Goal: Task Accomplishment & Management: Use online tool/utility

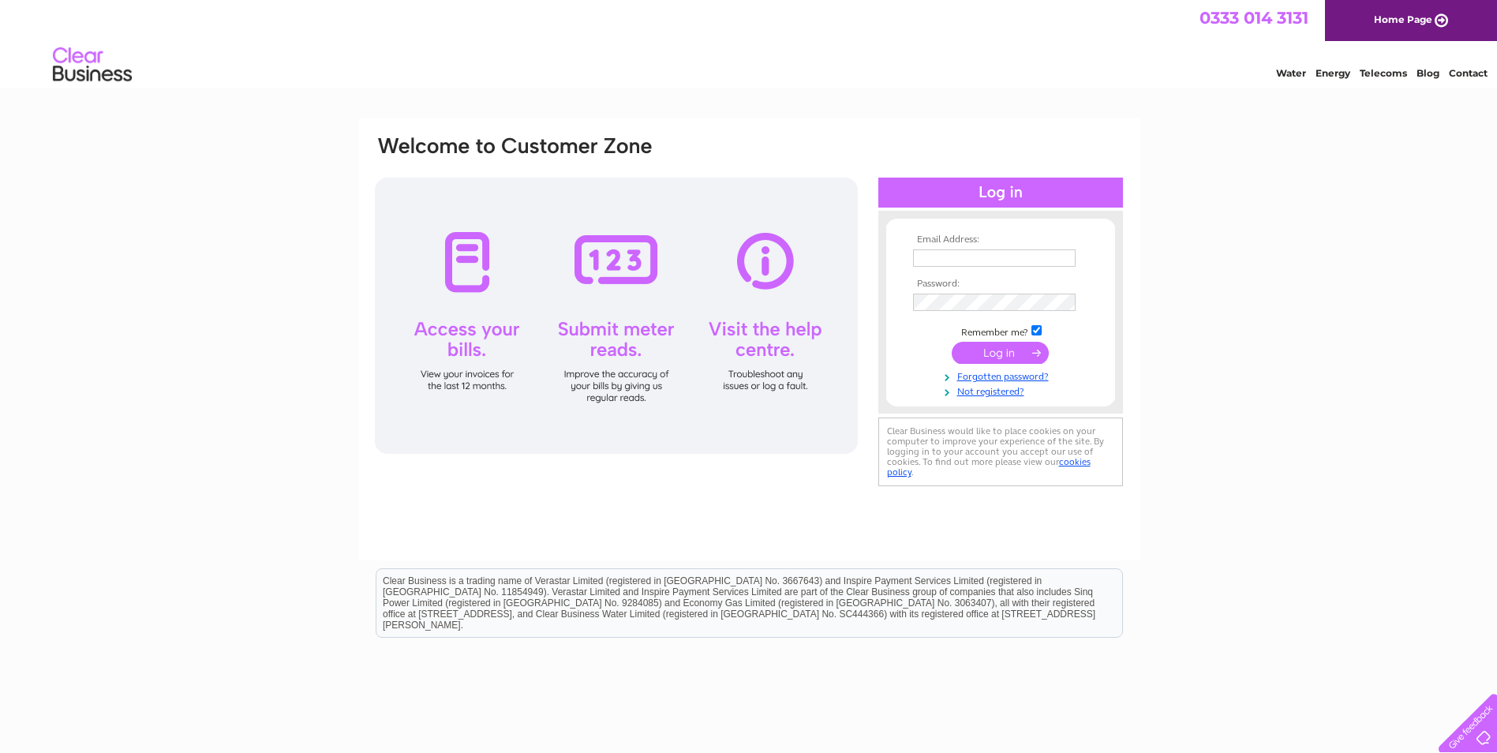
type input "christine.curran@veitchi.com"
click at [990, 350] on input "submit" at bounding box center [1000, 353] width 97 height 22
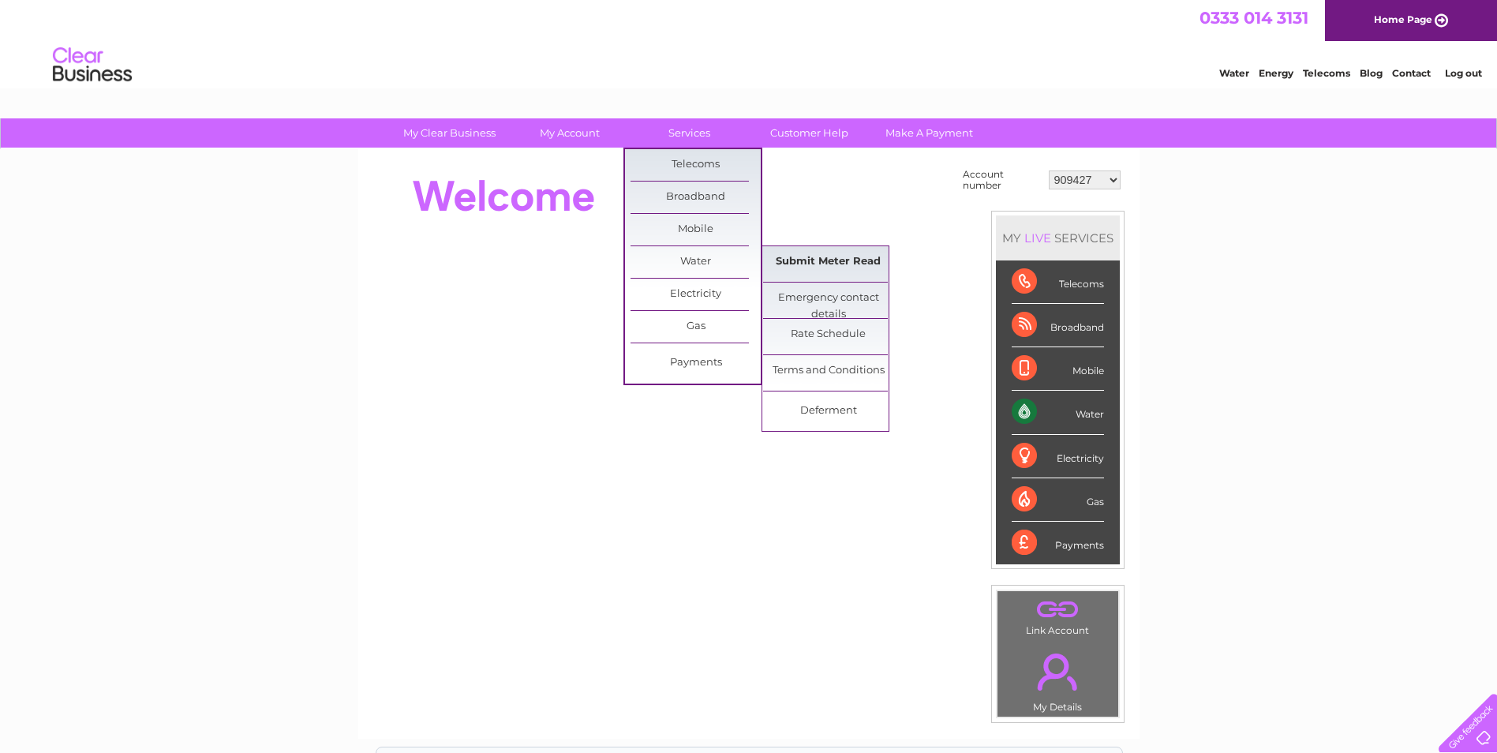
click at [803, 256] on link "Submit Meter Read" at bounding box center [828, 262] width 130 height 32
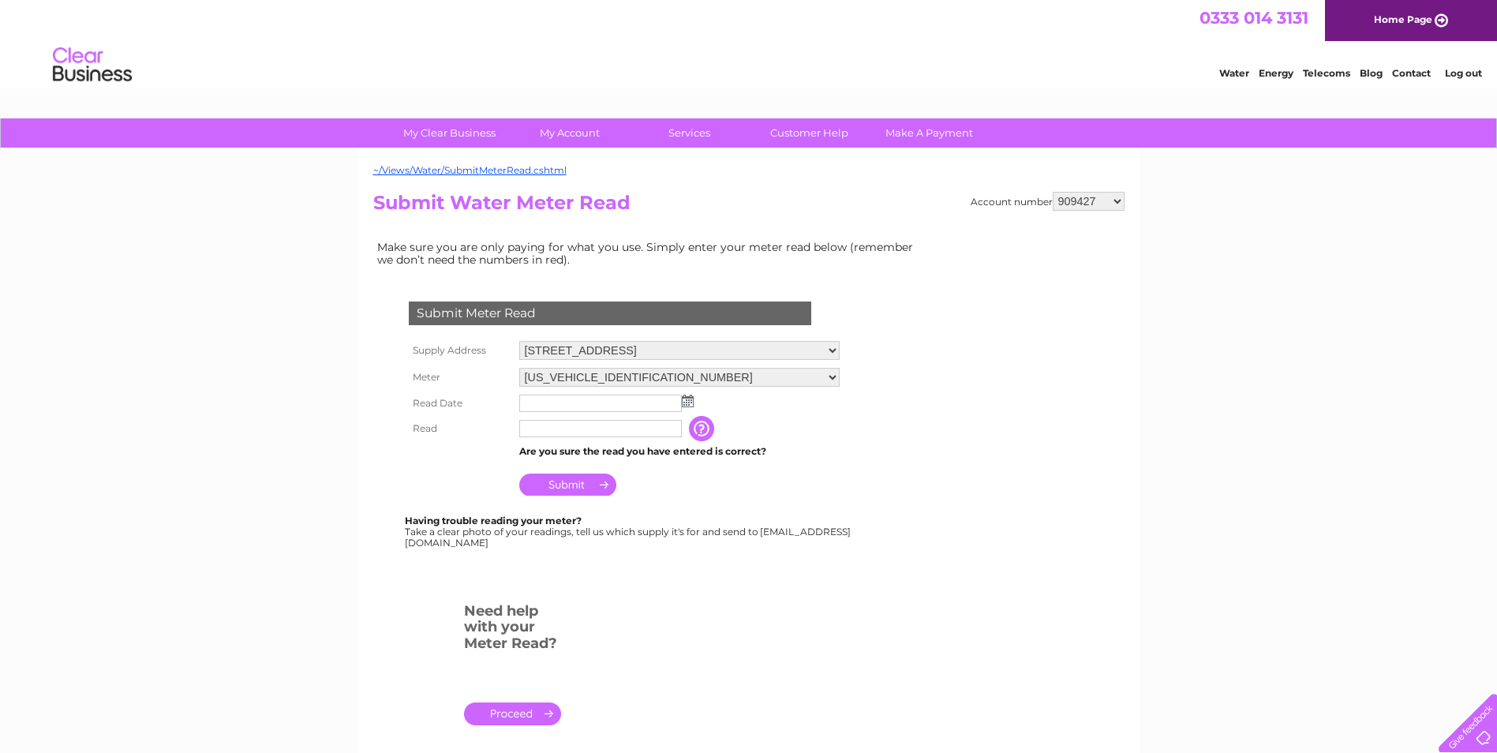
click at [840, 349] on select "Unit 9, Block 6 Myregormie Place, Kirkcaldy, KY1 3NA Unit 5 Rutherford Square, …" at bounding box center [679, 350] width 320 height 19
select select "565419"
click at [519, 341] on select "Unit 9, Block 6 Myregormie Place, Kirkcaldy, KY1 3NA Unit 5 Rutherford Square, …" at bounding box center [680, 351] width 322 height 21
click at [687, 400] on img at bounding box center [688, 401] width 12 height 13
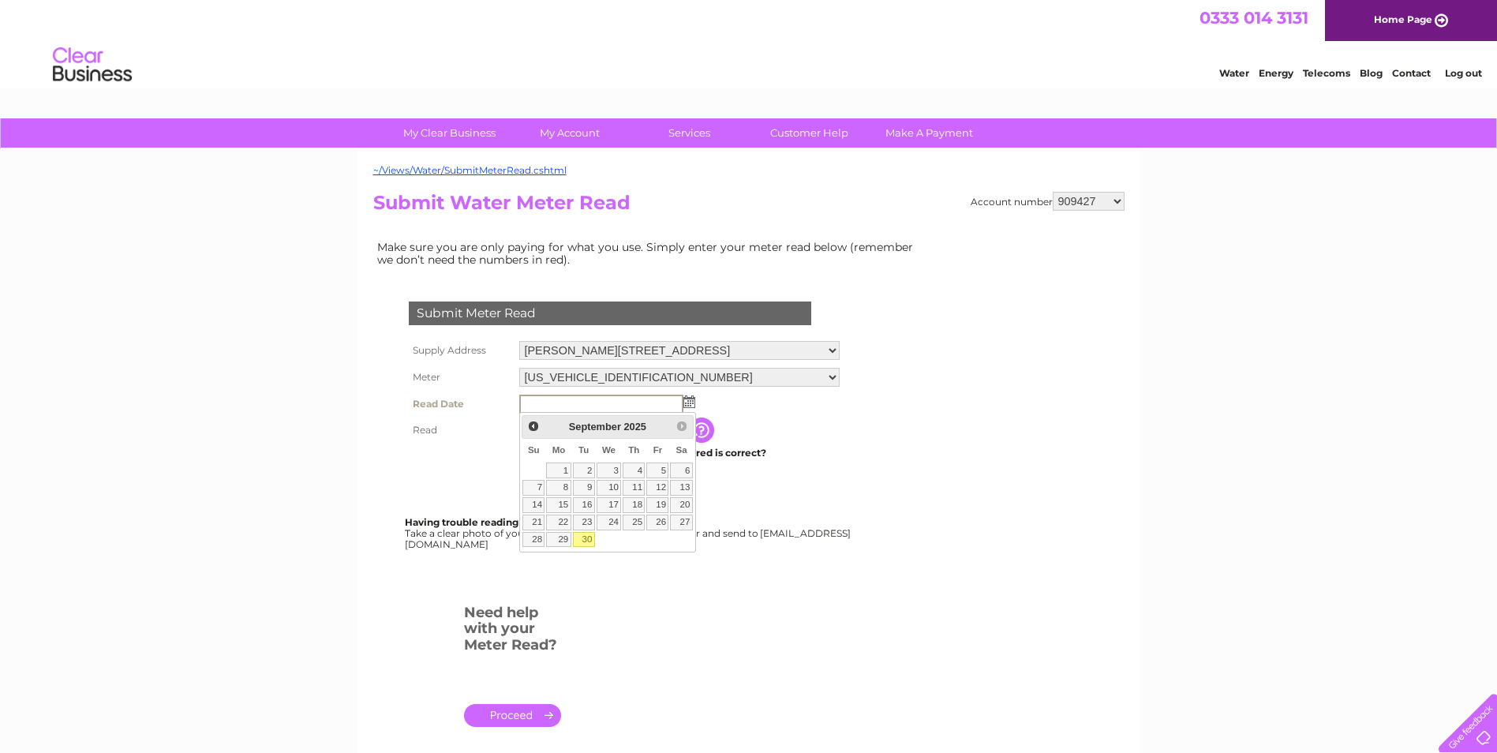
click at [584, 539] on link "30" at bounding box center [584, 540] width 22 height 16
type input "2025/09/30"
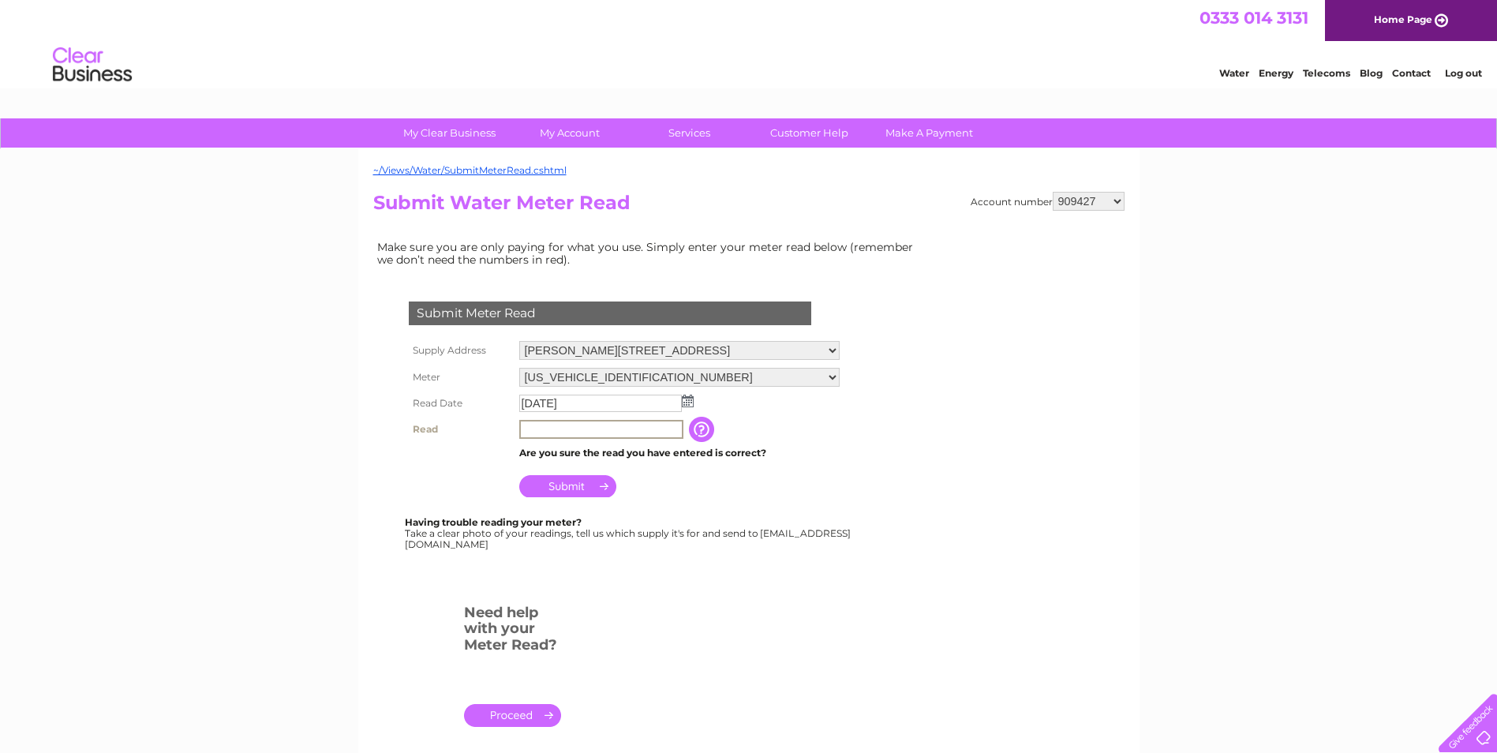
click at [566, 435] on input "text" at bounding box center [601, 429] width 164 height 19
type input "00689"
click at [560, 475] on input "Submit" at bounding box center [567, 486] width 97 height 22
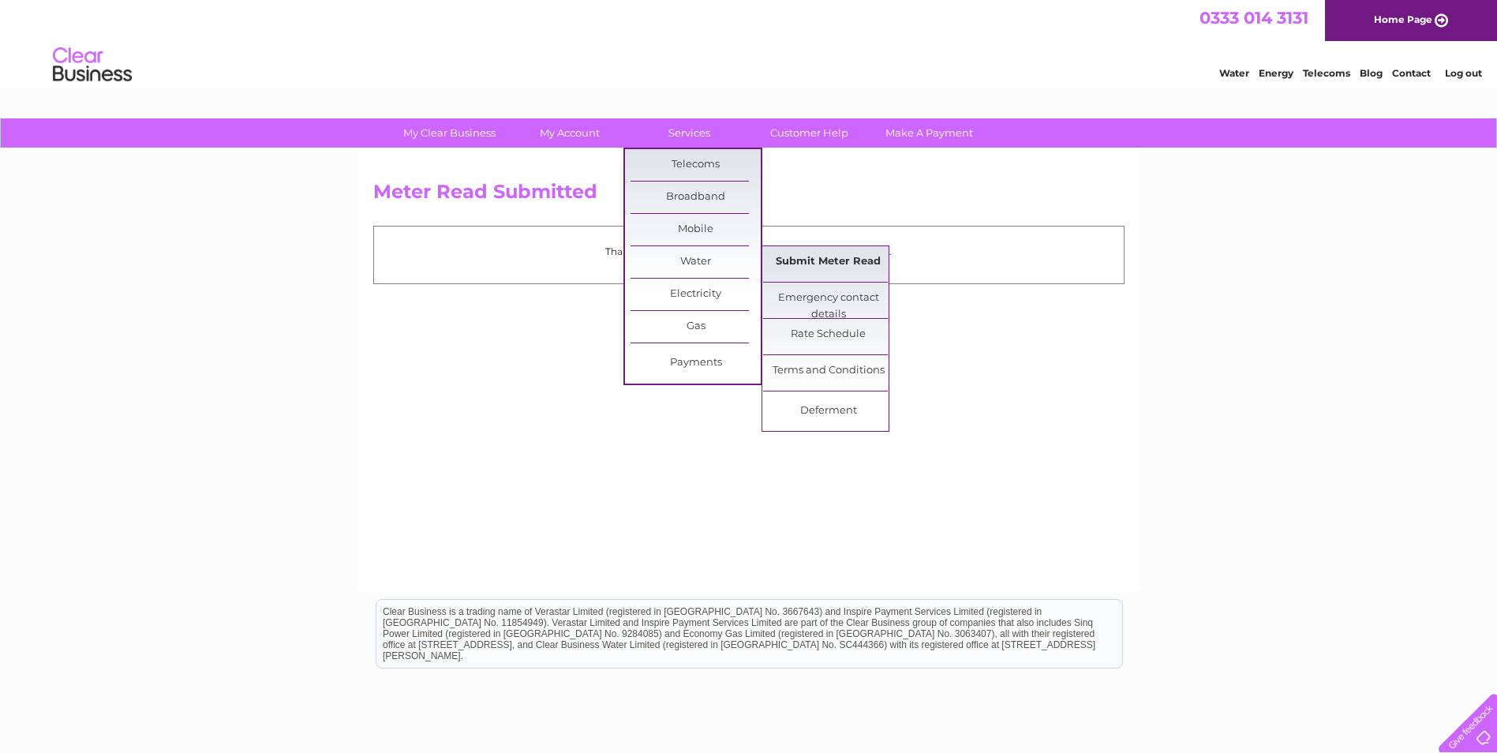
click at [828, 253] on link "Submit Meter Read" at bounding box center [828, 262] width 130 height 32
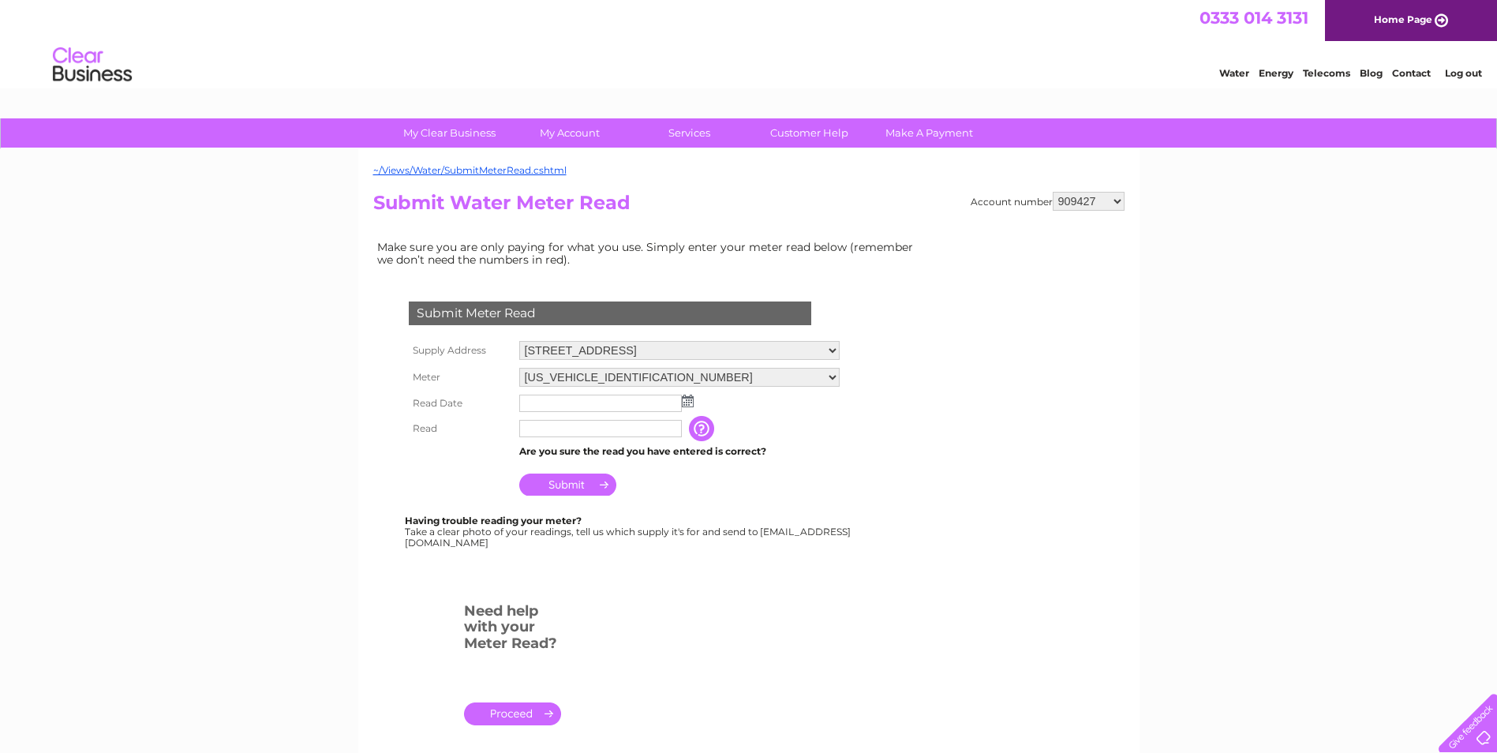
click at [840, 353] on select "[STREET_ADDRESS][GEOGRAPHIC_DATA][STREET_ADDRESS][PERSON_NAME][PERSON_NAME][PER…" at bounding box center [679, 350] width 320 height 19
select select "565420"
click at [519, 341] on select "Unit 9, Block 6 Myregormie Place, Kirkcaldy, KY1 3NA Unit 5 Rutherford Square, …" at bounding box center [680, 351] width 322 height 21
click at [680, 399] on input "text" at bounding box center [600, 403] width 163 height 17
click at [687, 399] on img at bounding box center [688, 401] width 12 height 13
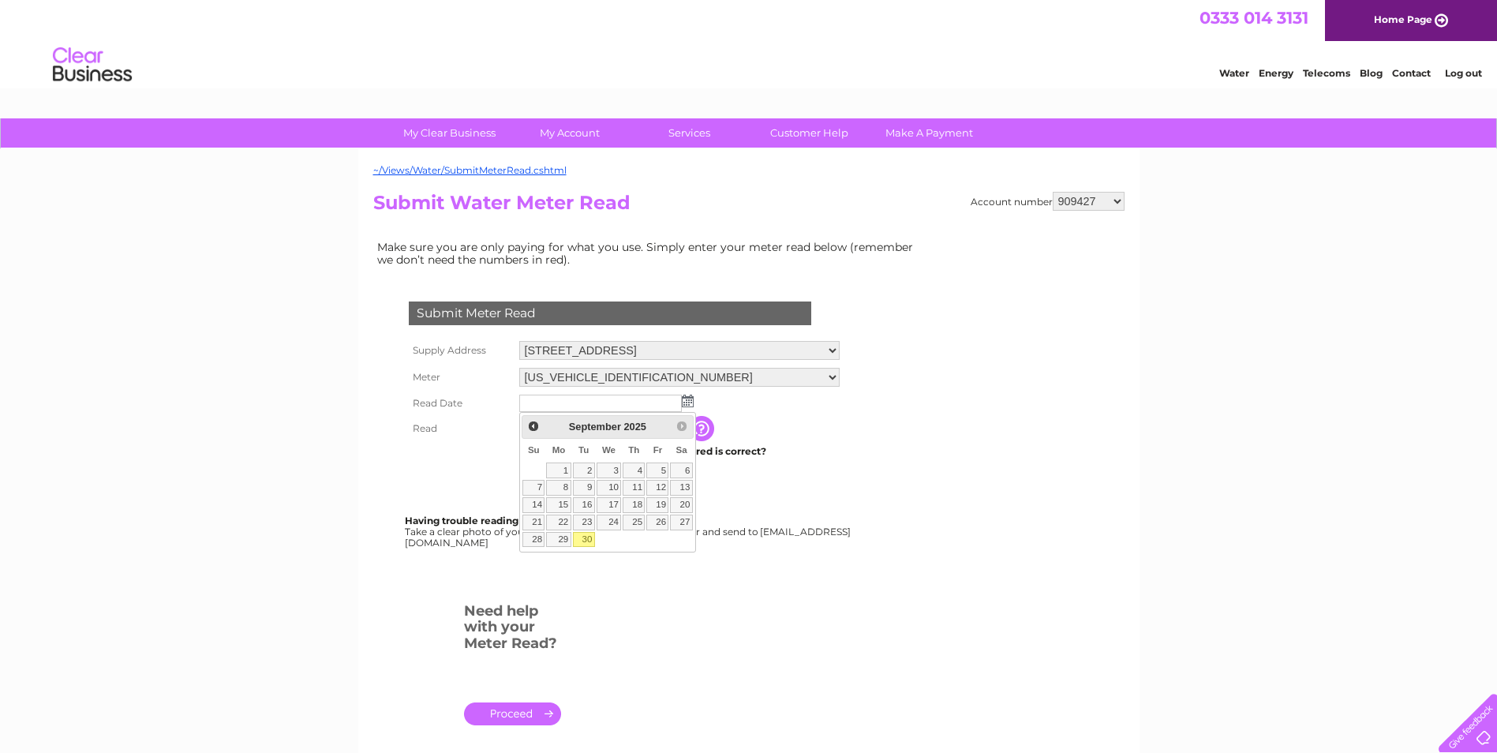
click at [574, 543] on link "30" at bounding box center [584, 540] width 22 height 16
type input "2025/09/30"
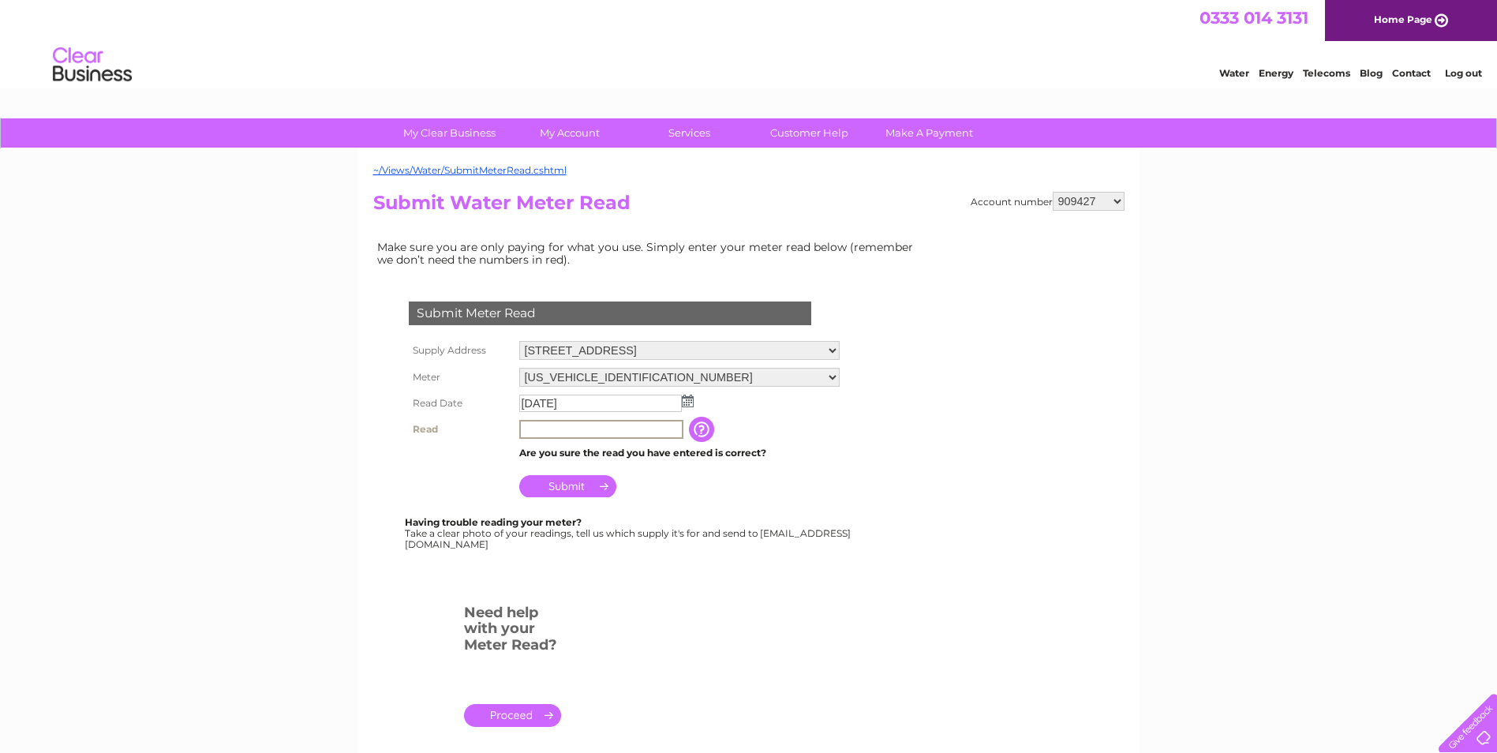
click at [556, 428] on input "text" at bounding box center [601, 429] width 164 height 19
type input "609"
click at [564, 485] on input "Submit" at bounding box center [567, 485] width 97 height 22
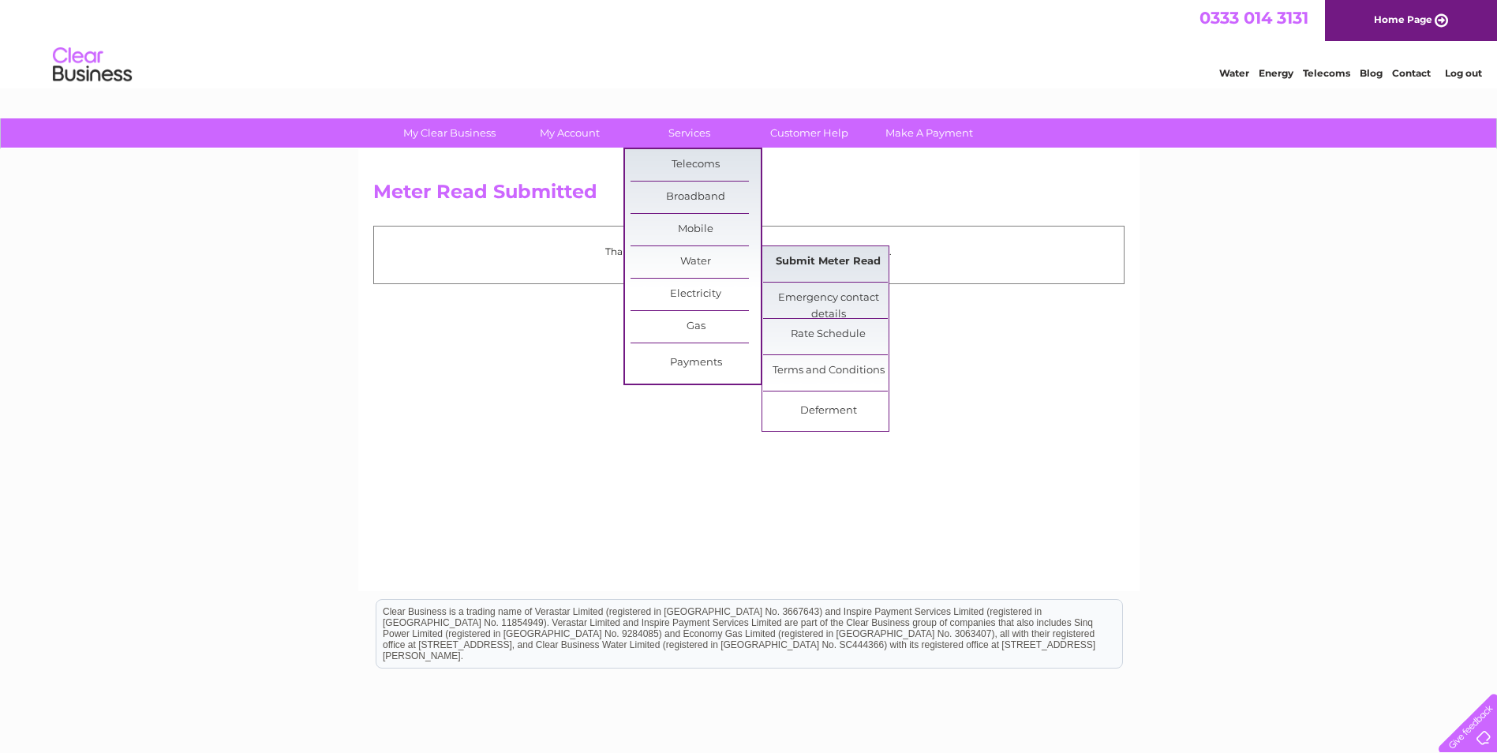
click at [818, 258] on link "Submit Meter Read" at bounding box center [828, 262] width 130 height 32
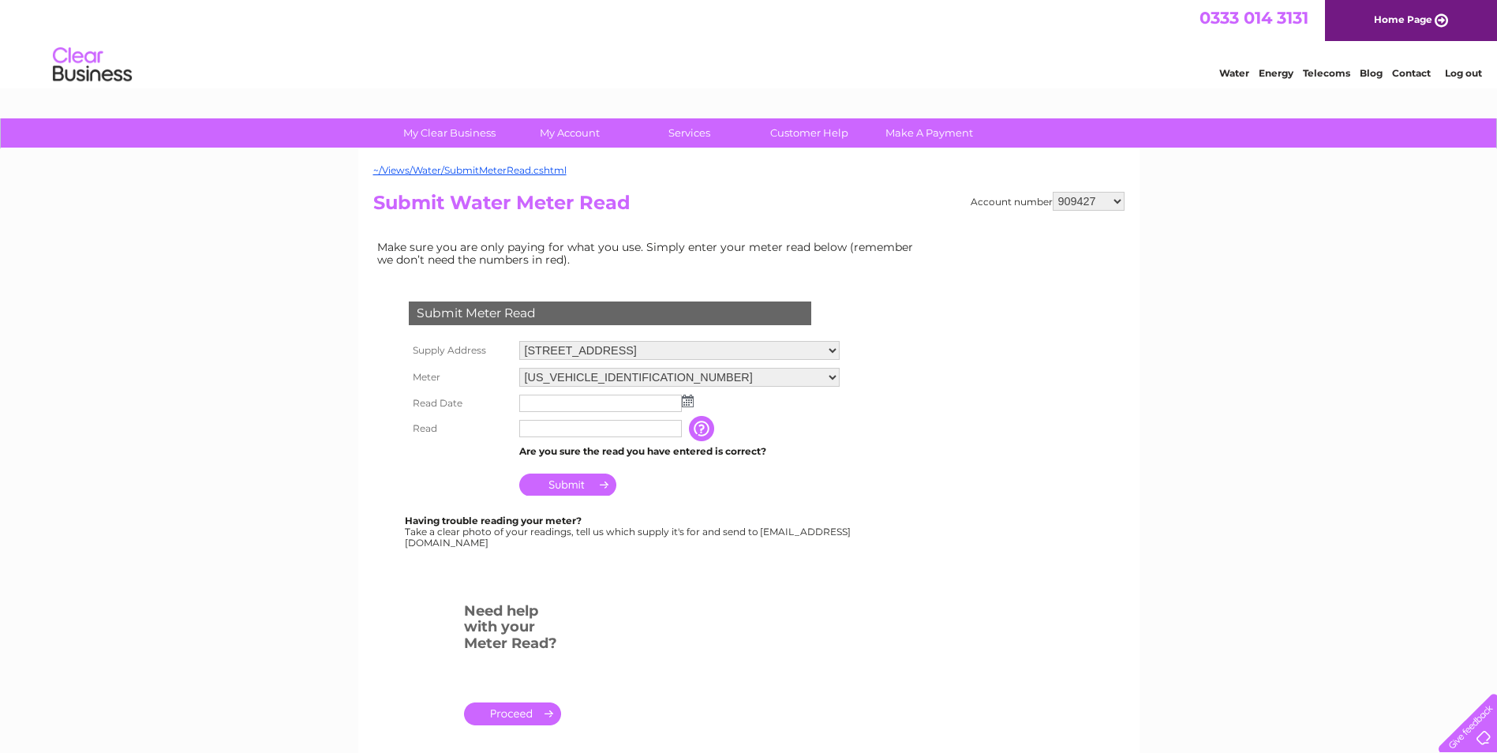
click at [1065, 203] on select "909427 909460 909470 932242 977585 994862 30289798 30308804" at bounding box center [1089, 201] width 72 height 19
select select "977585"
click at [1053, 192] on select "909427 909460 909470 932242 977585 994862 30289798 30308804" at bounding box center [1089, 201] width 72 height 19
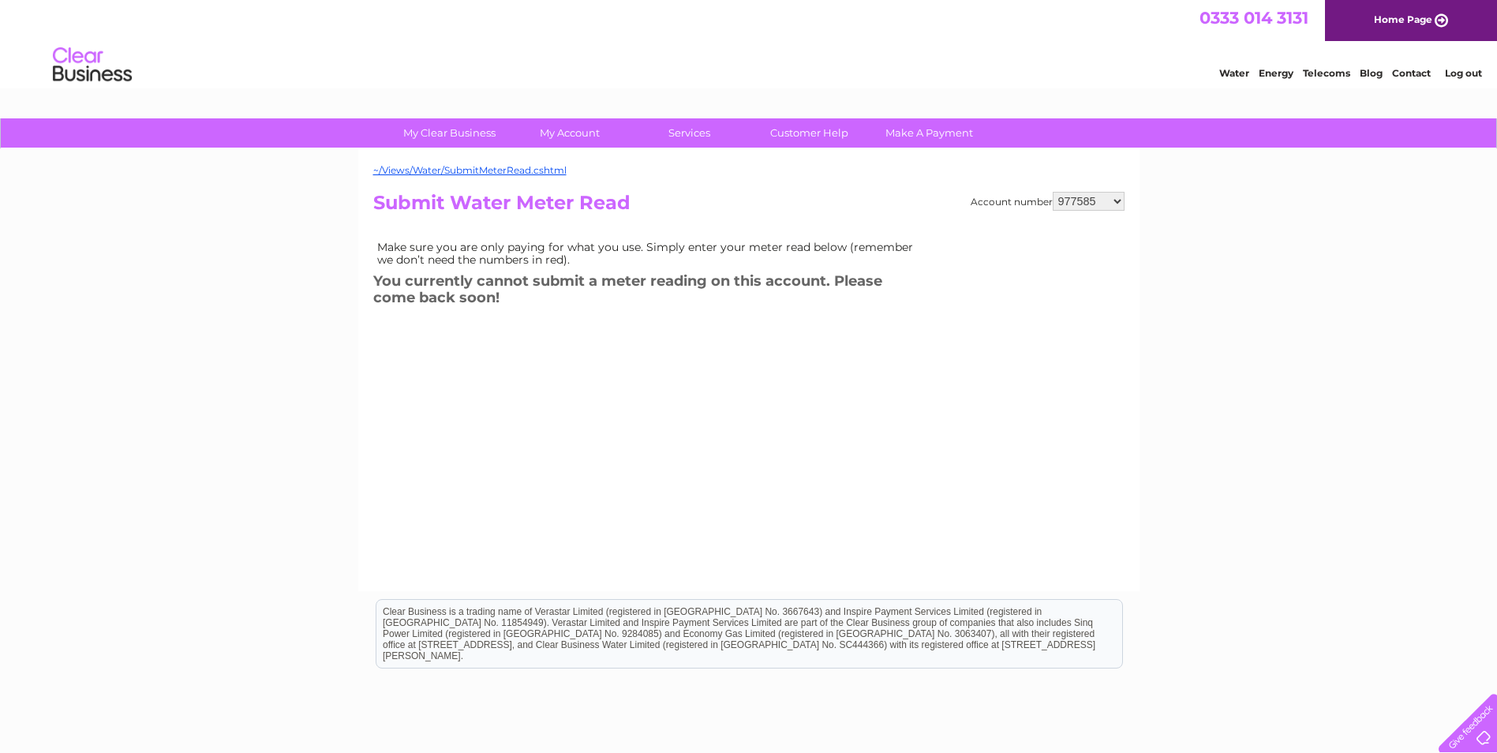
click at [1088, 200] on select "909427 909460 909470 932242 977585 994862 30289798 30308804" at bounding box center [1089, 201] width 72 height 19
select select "932242"
click at [1053, 192] on select "909427 909460 909470 932242 977585 994862 30289798 30308804" at bounding box center [1089, 201] width 72 height 19
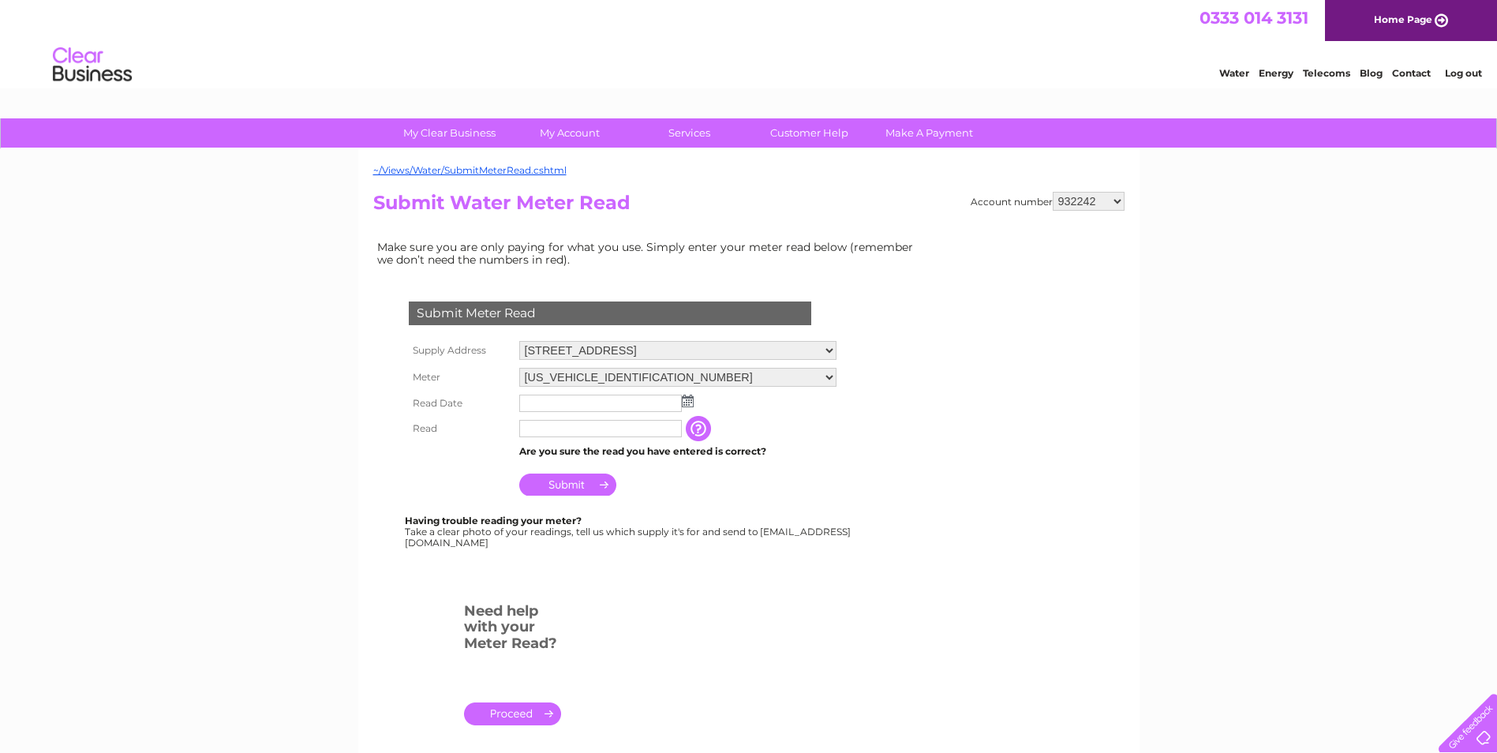
click at [689, 396] on img at bounding box center [688, 401] width 12 height 13
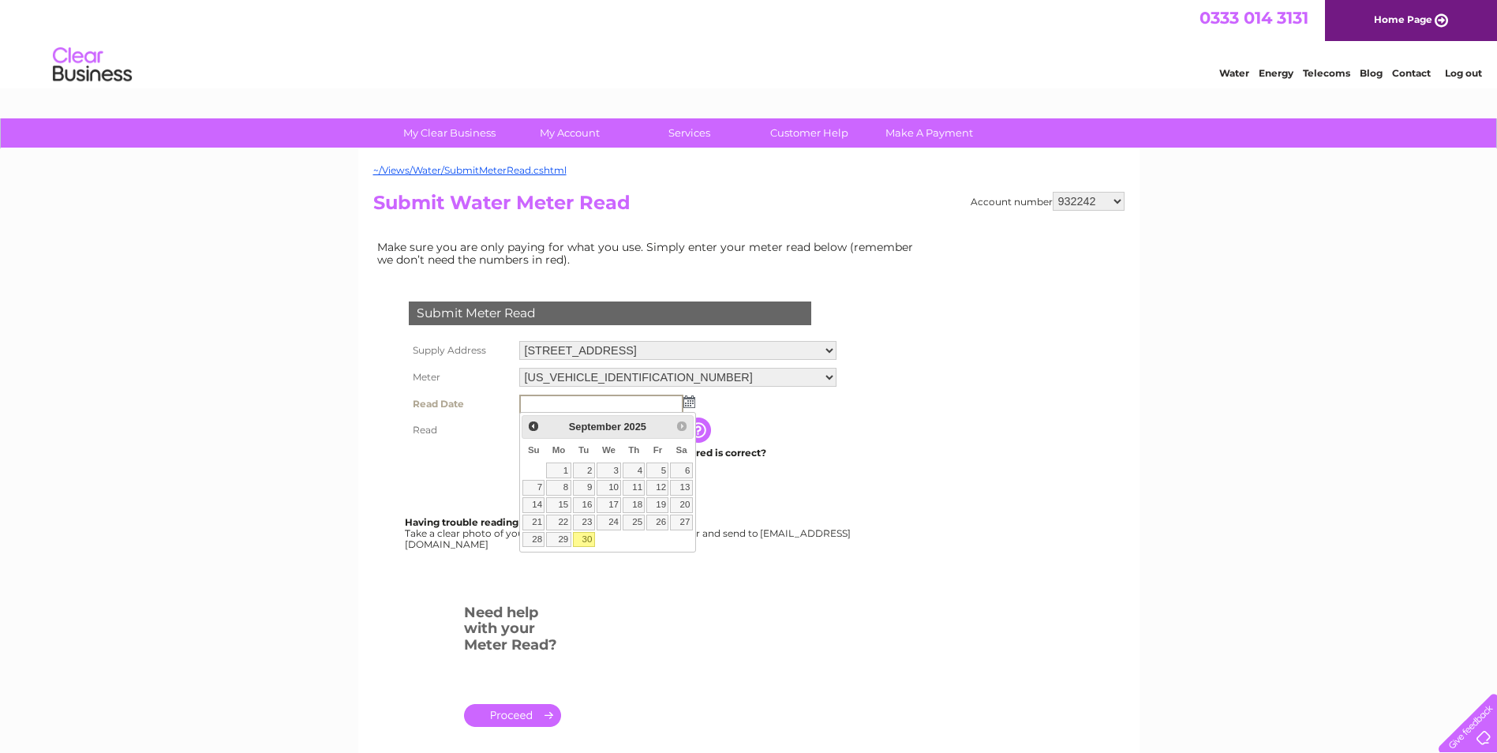
click at [576, 541] on link "30" at bounding box center [584, 540] width 22 height 16
type input "[DATE]"
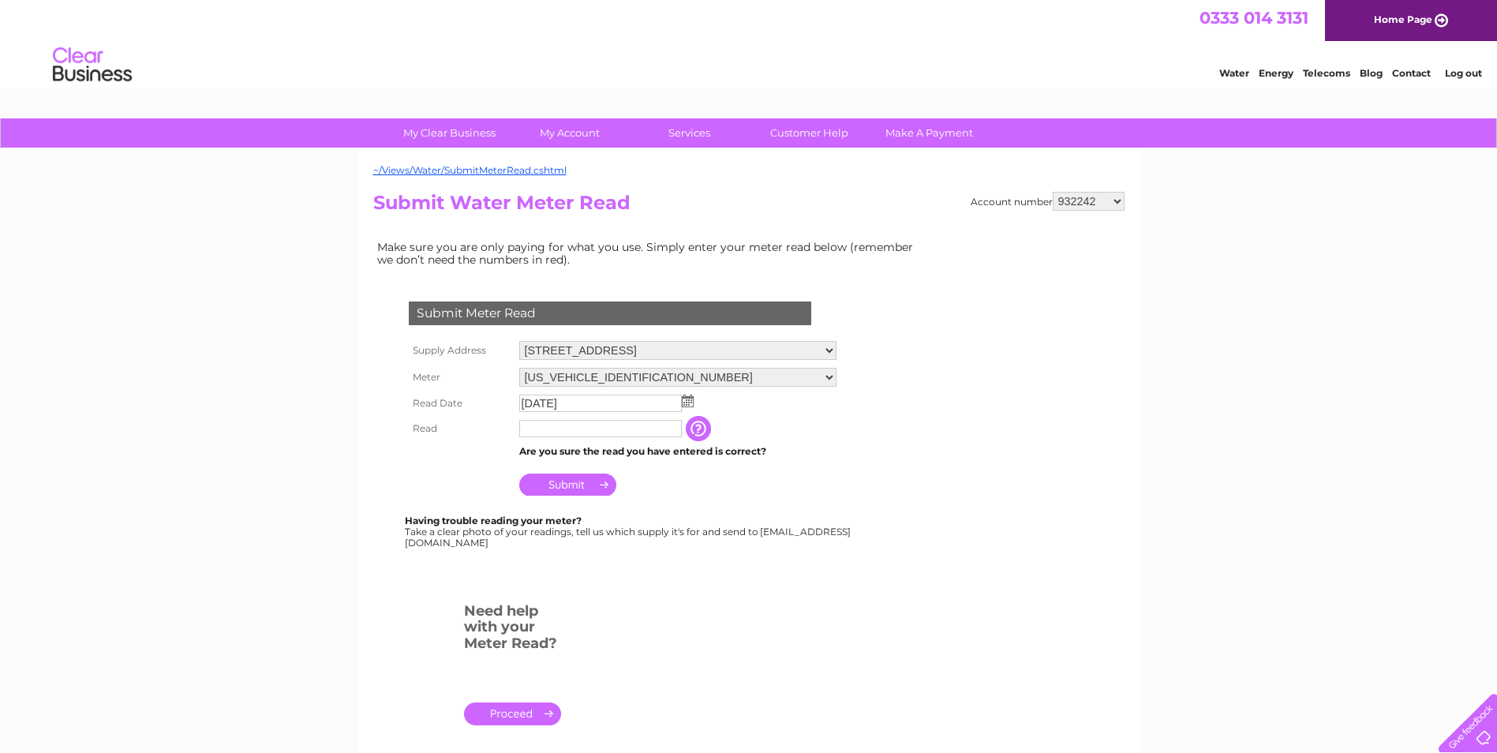
click at [579, 433] on input "text" at bounding box center [600, 428] width 163 height 17
type input "5811"
click at [571, 488] on input "Submit" at bounding box center [567, 485] width 97 height 22
